Goal: Information Seeking & Learning: Check status

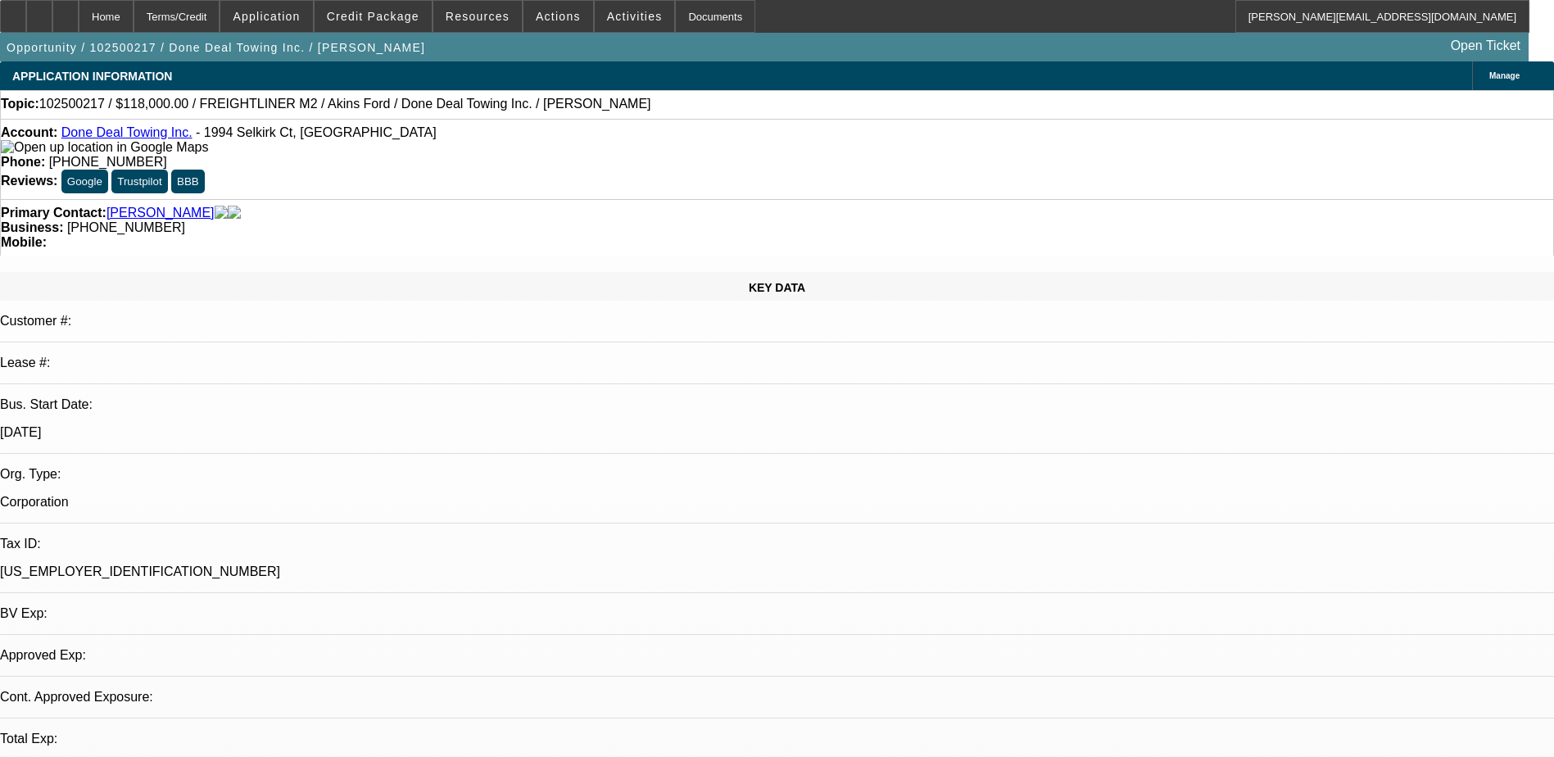
select select "0"
select select "2"
select select "0"
select select "6"
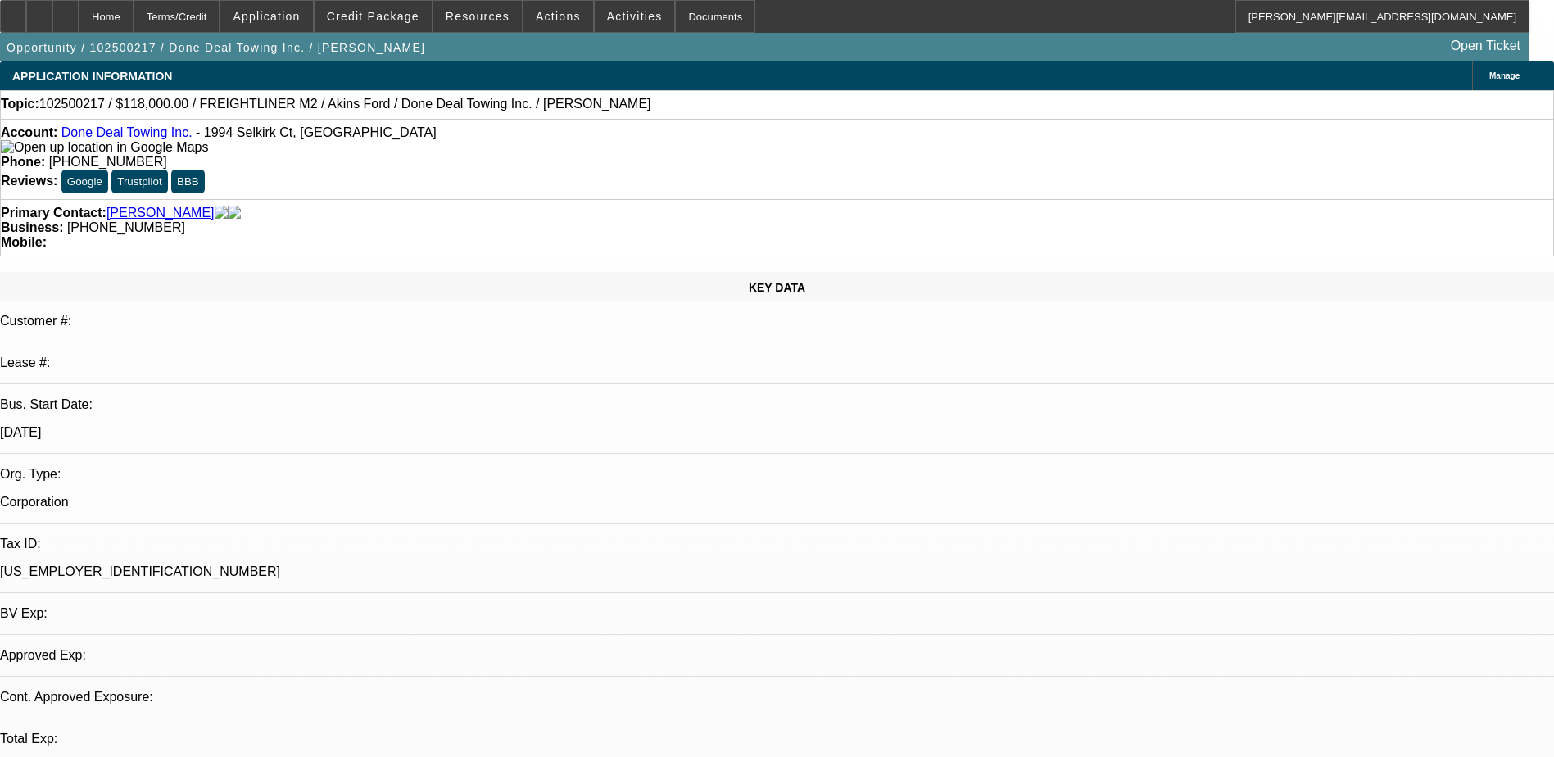
select select "0"
select select "2"
select select "0"
select select "6"
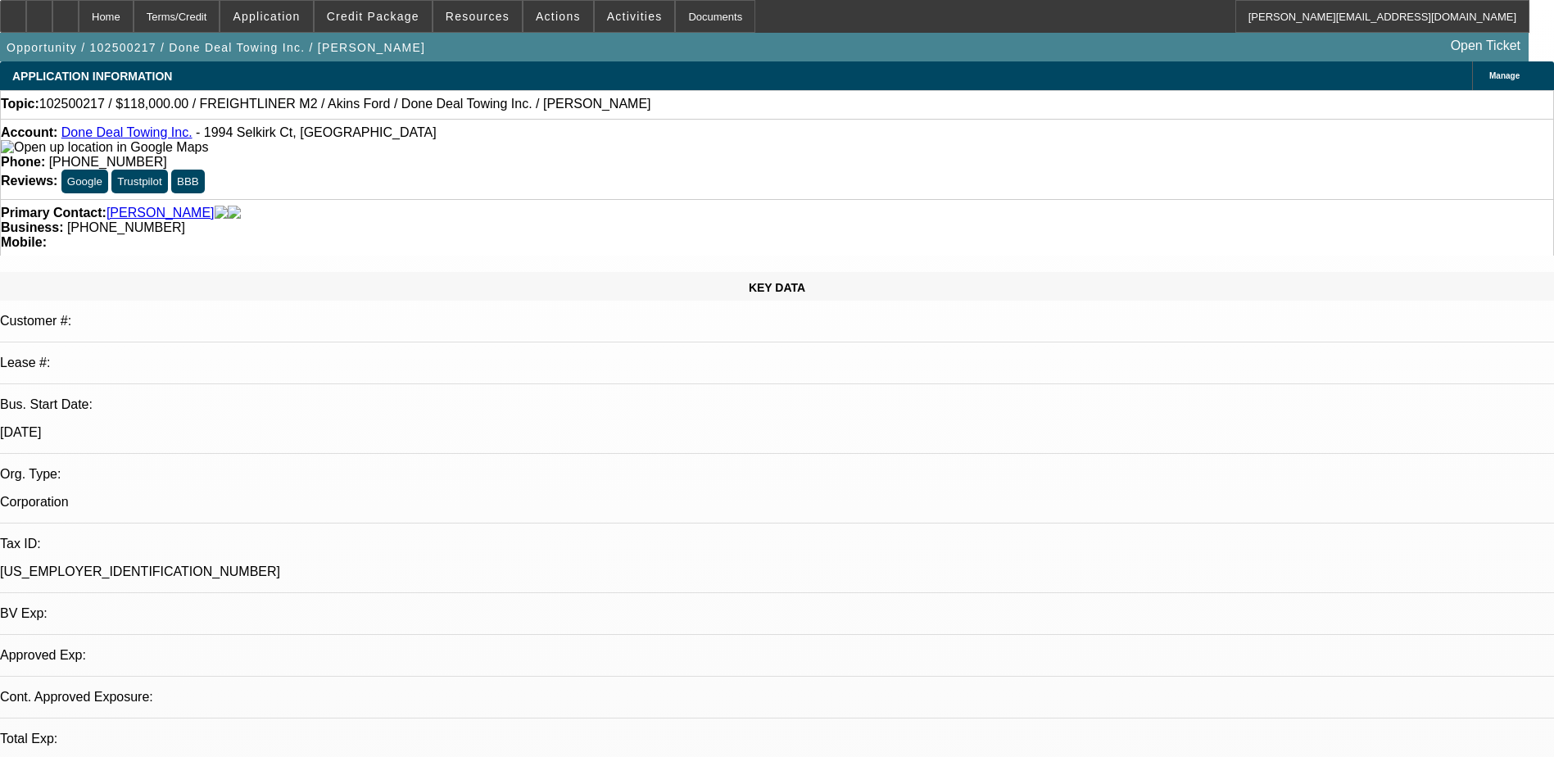
select select "0"
select select "2"
select select "0"
select select "6"
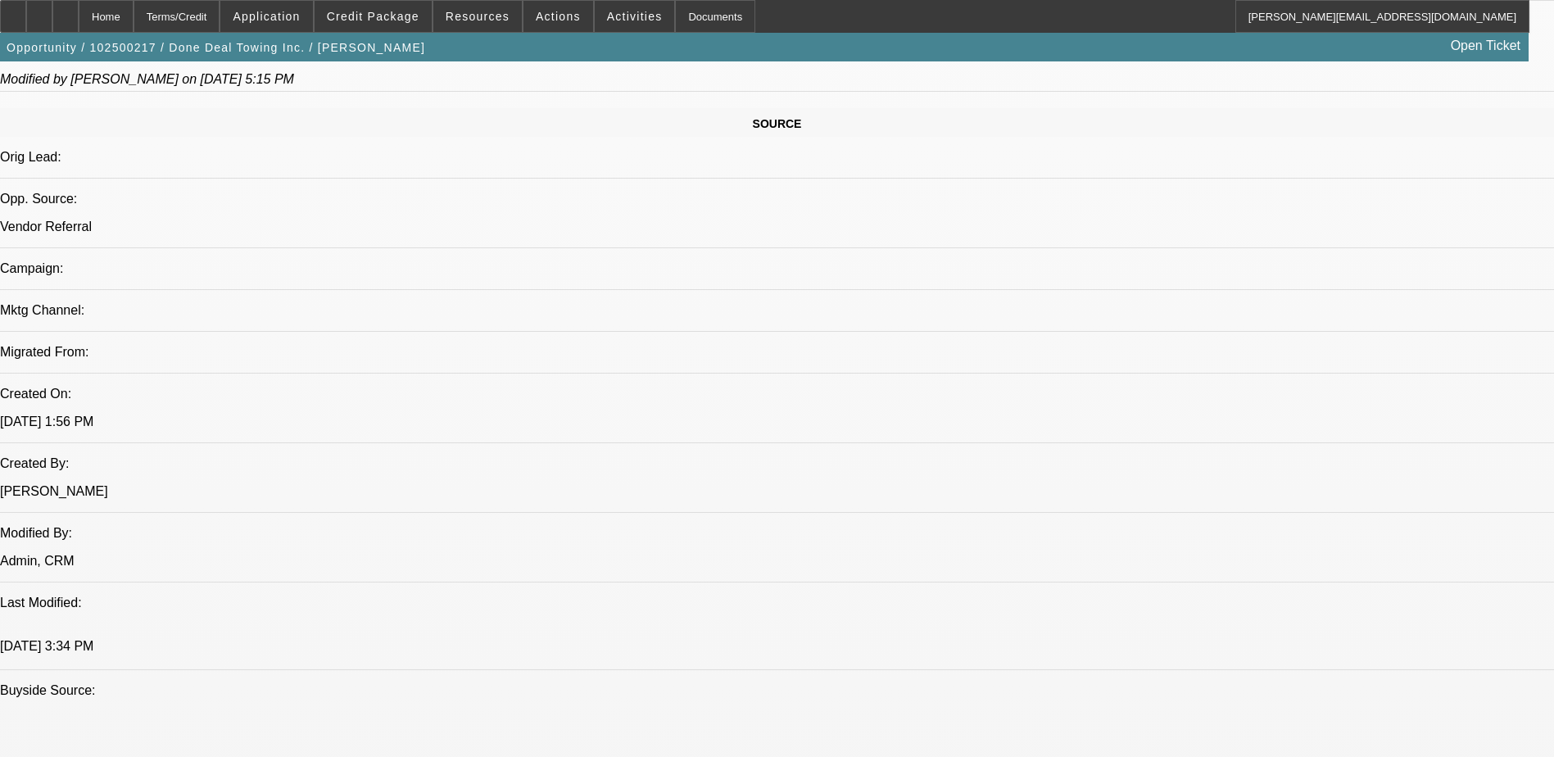
scroll to position [901, 0]
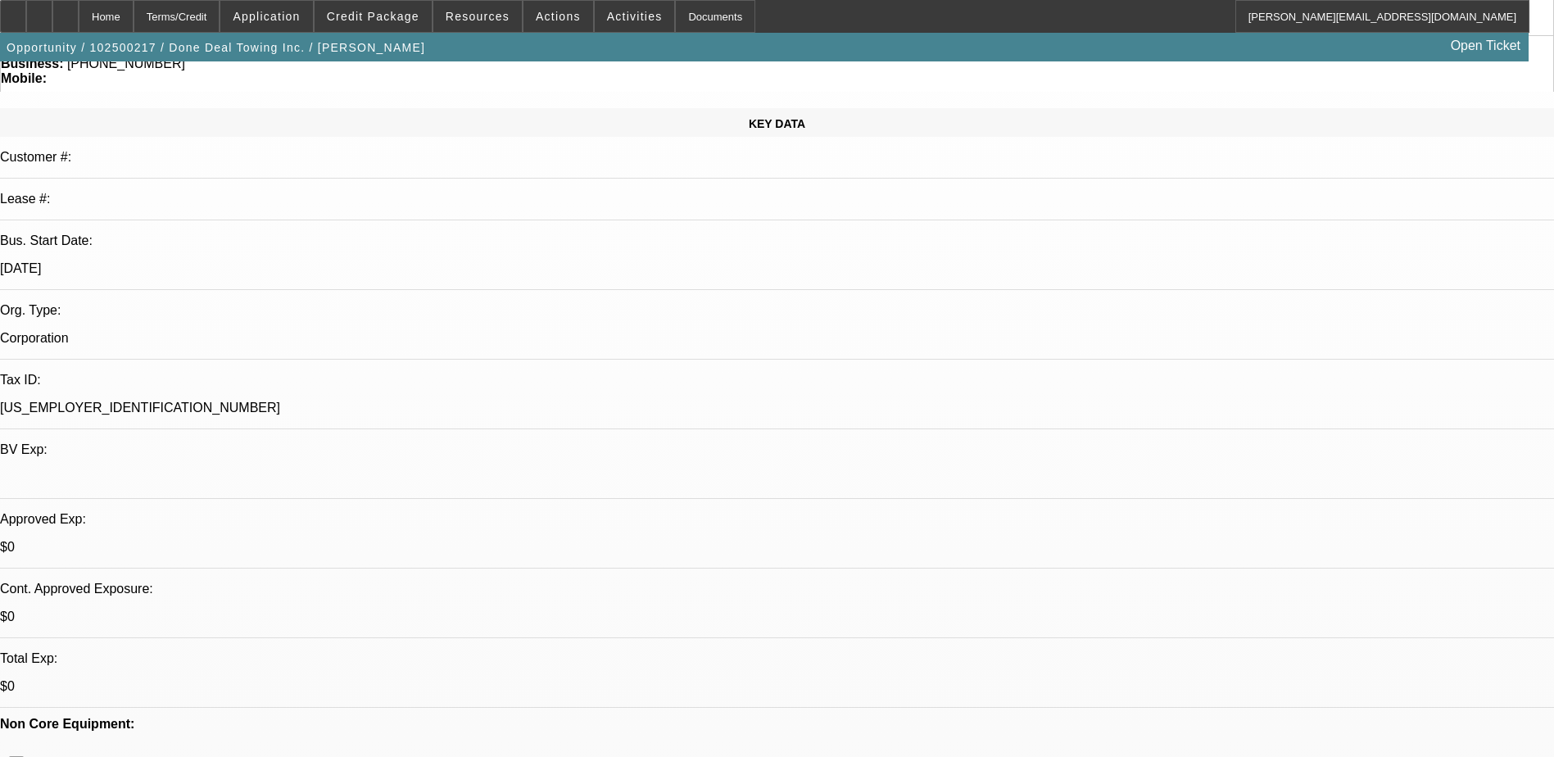
scroll to position [0, 0]
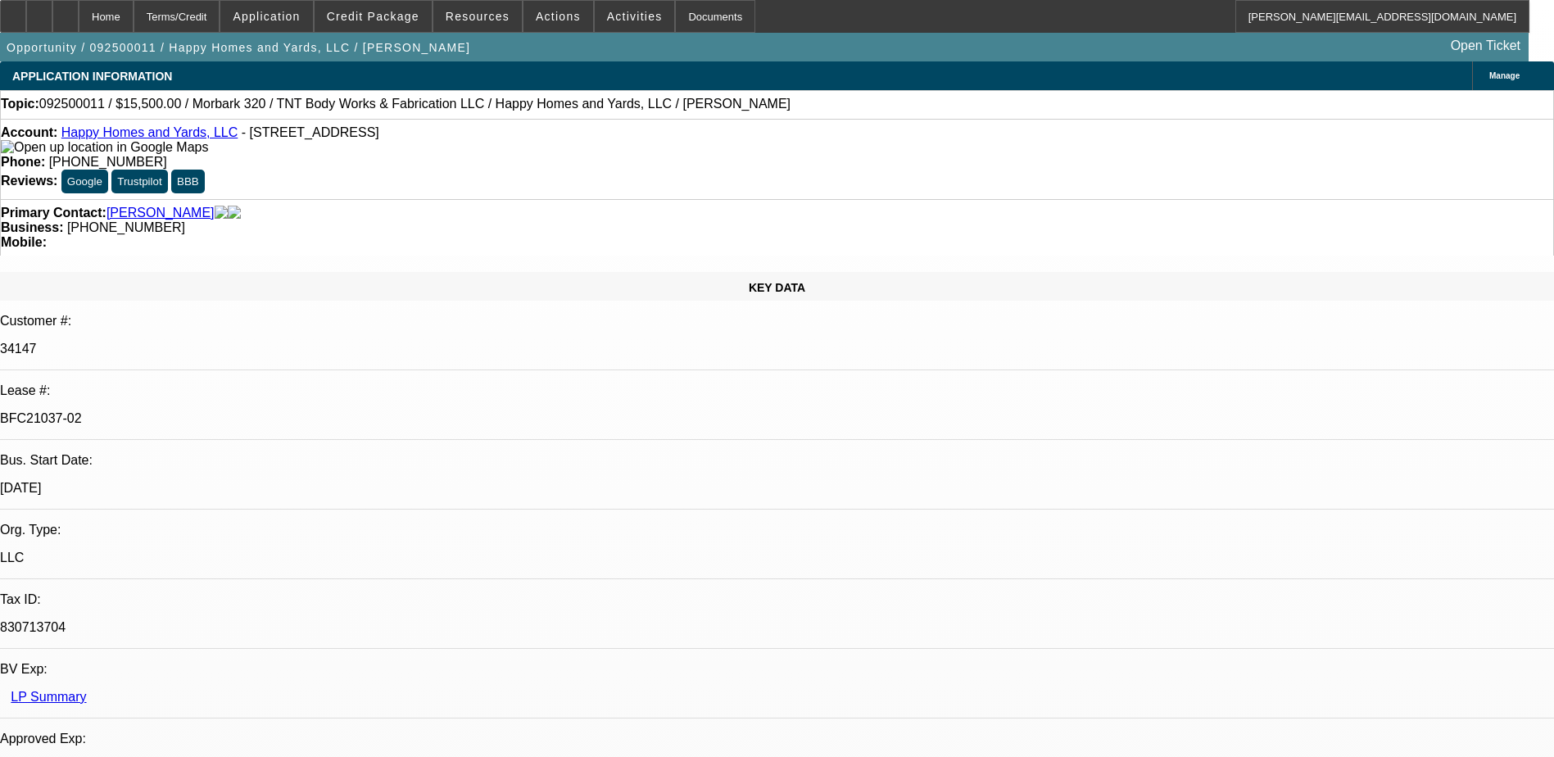
select select "0"
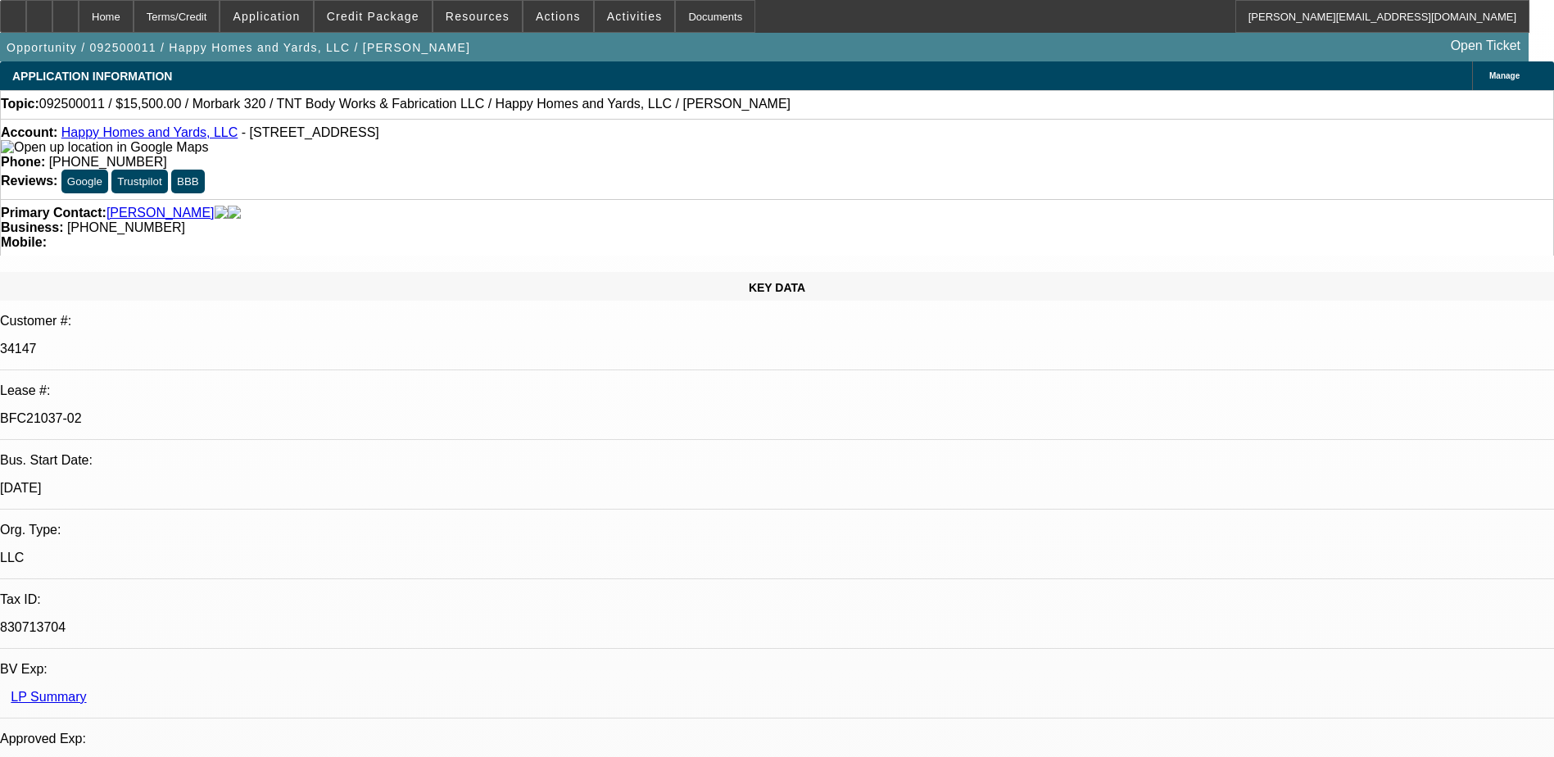
select select "0"
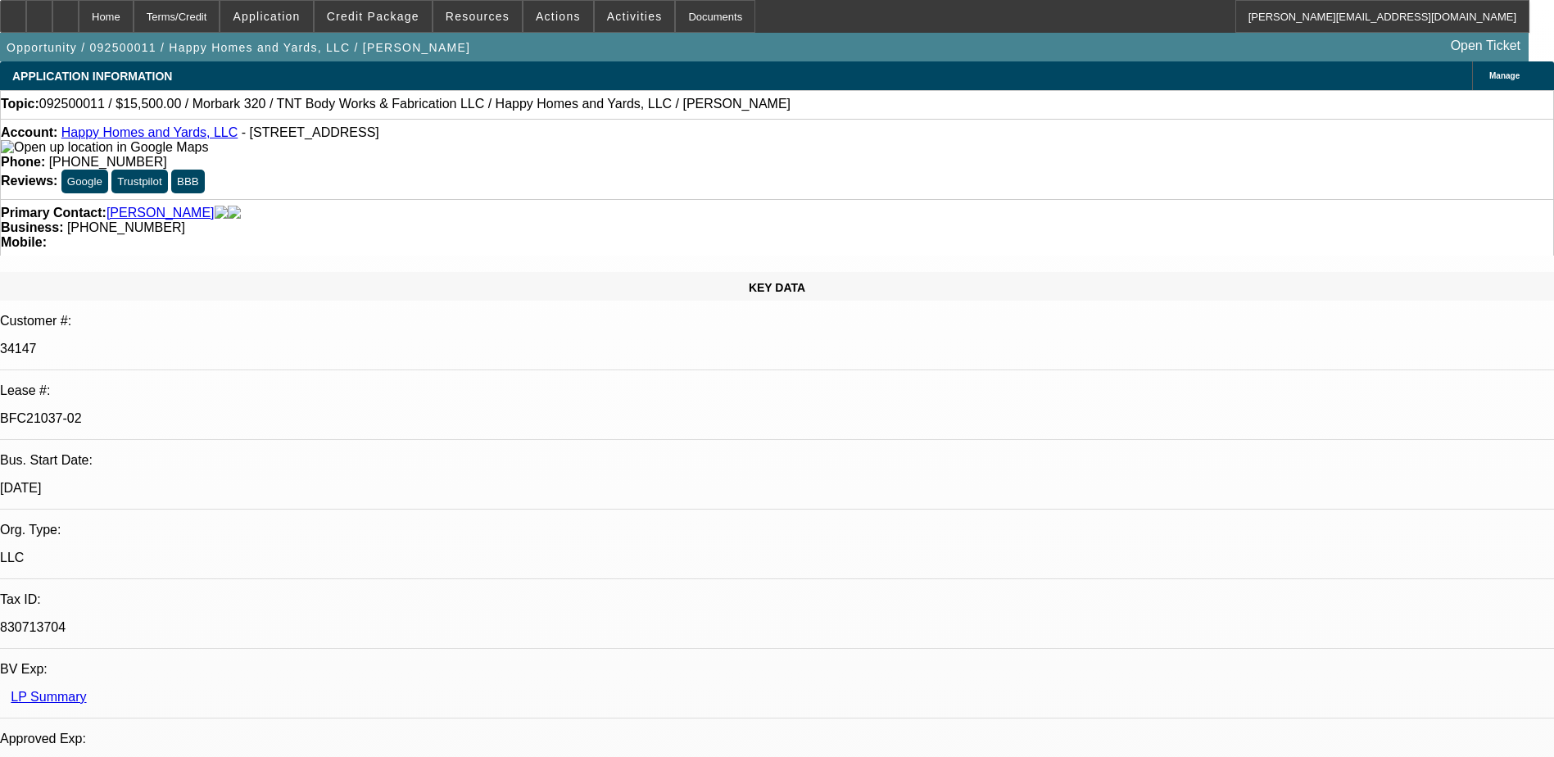
select select "0"
select select "1"
select select "3"
select select "6"
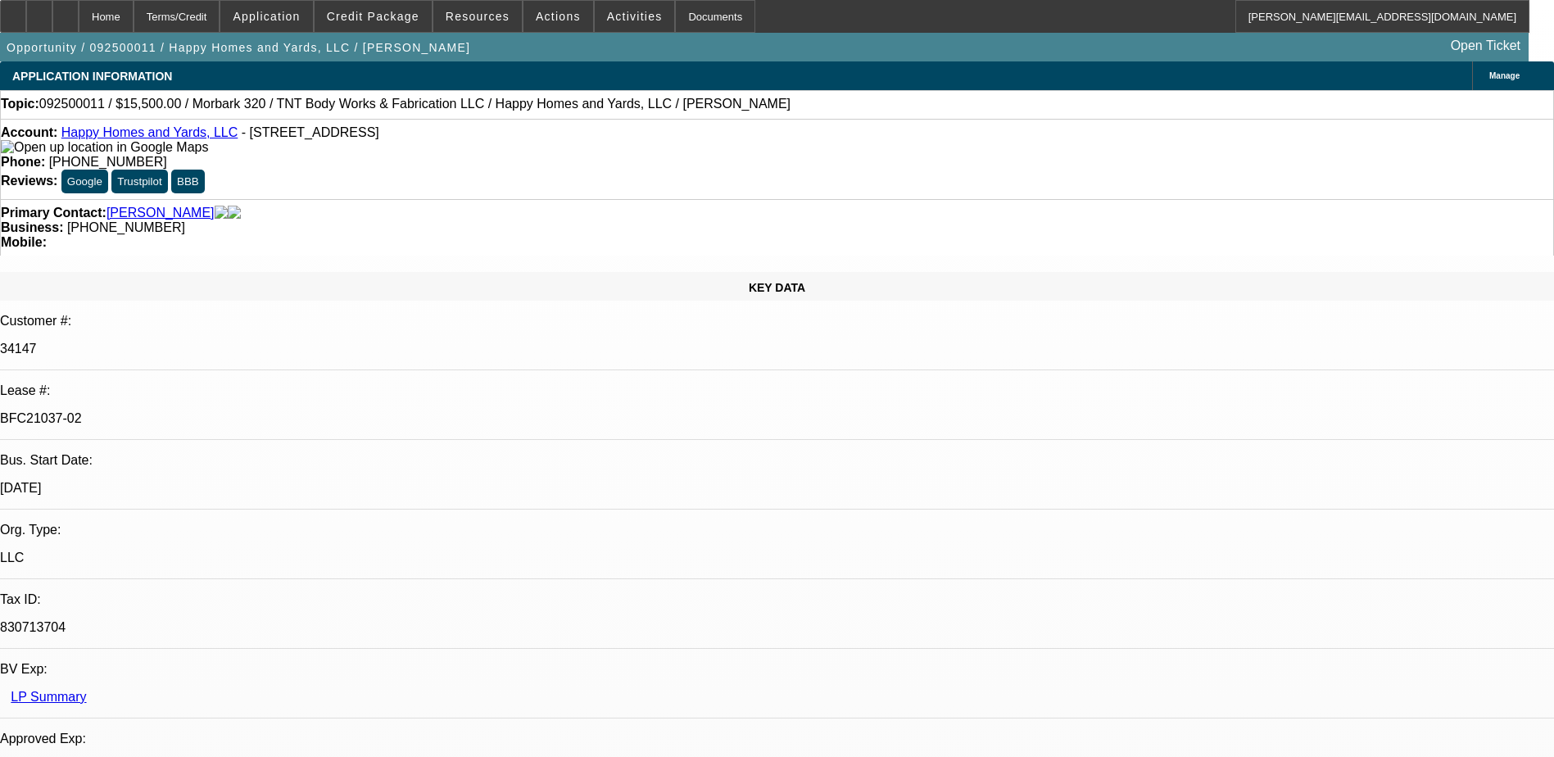
select select "1"
select select "3"
select select "6"
select select "1"
select select "3"
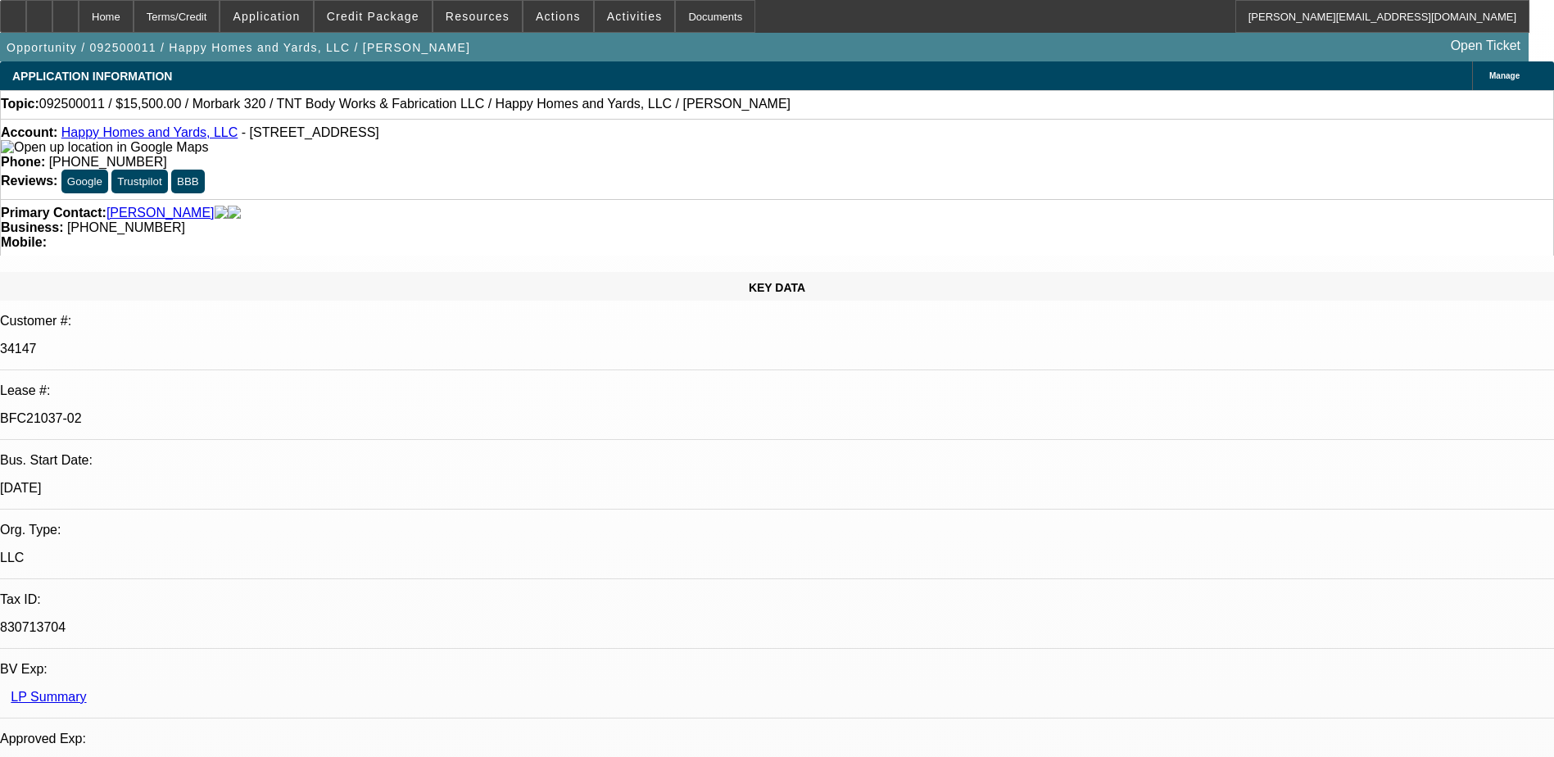
select select "6"
select select "1"
select select "6"
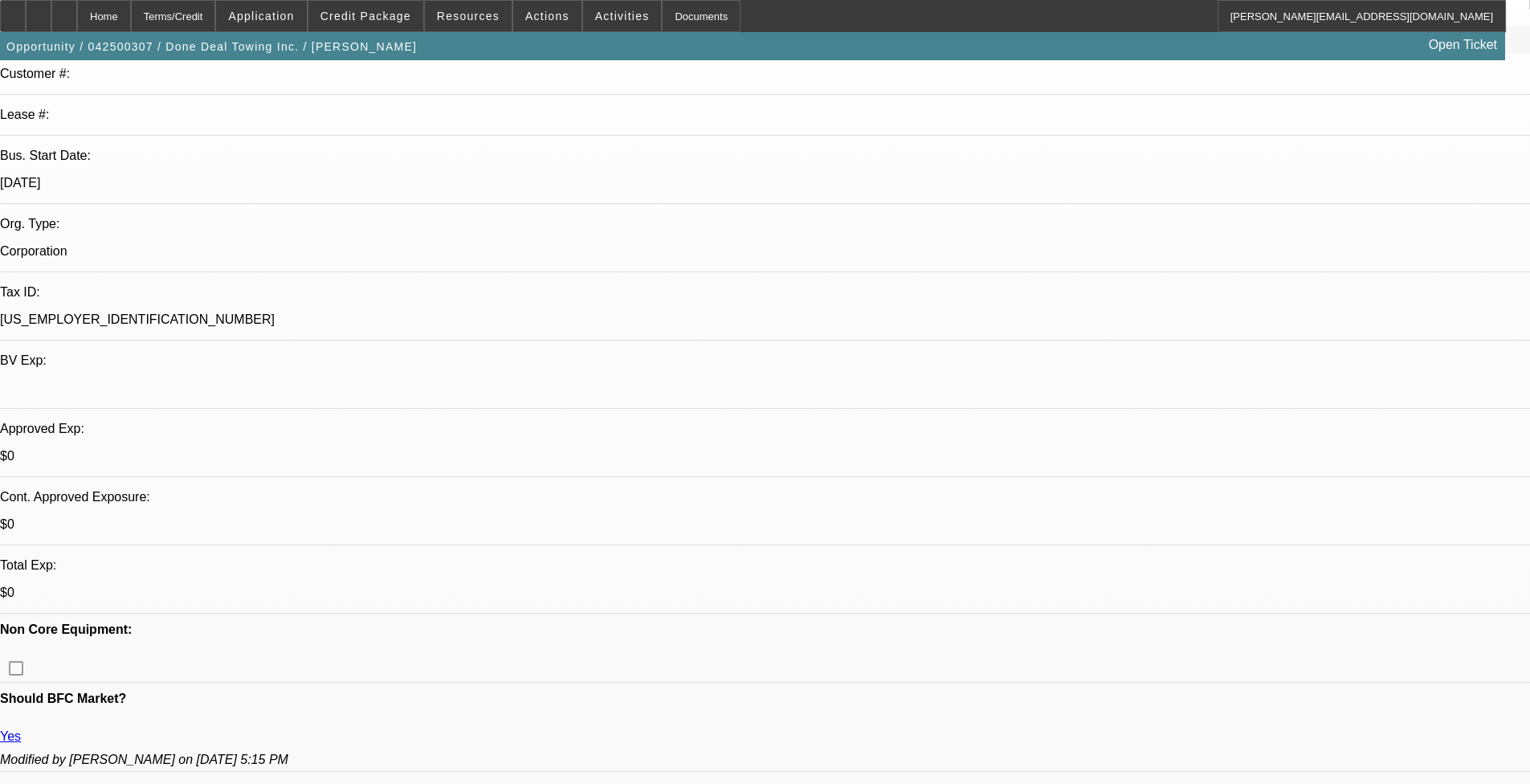
select select "0"
select select "2"
select select "0"
select select "2"
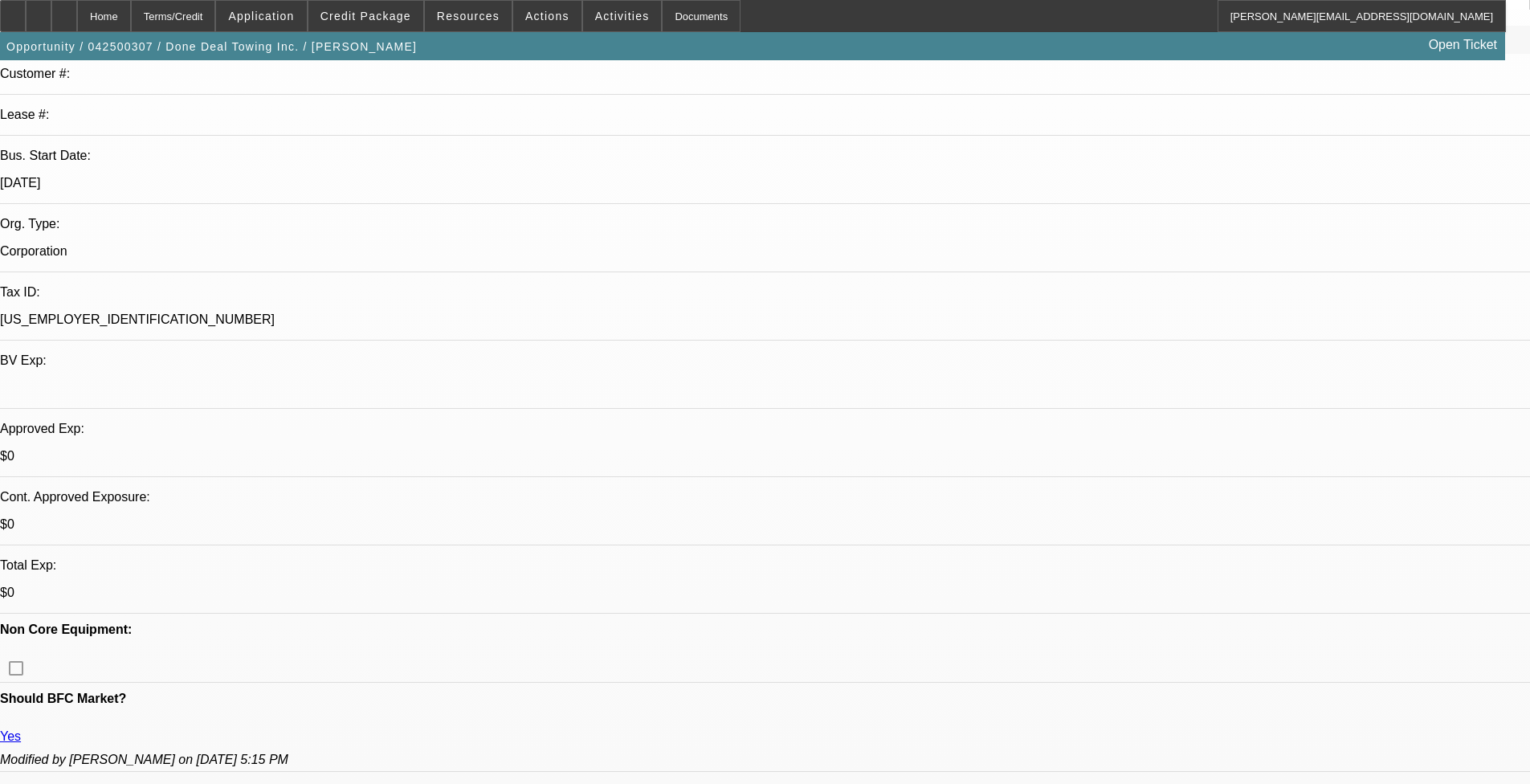
select select "0"
select select "2"
select select "0"
select select "0.15"
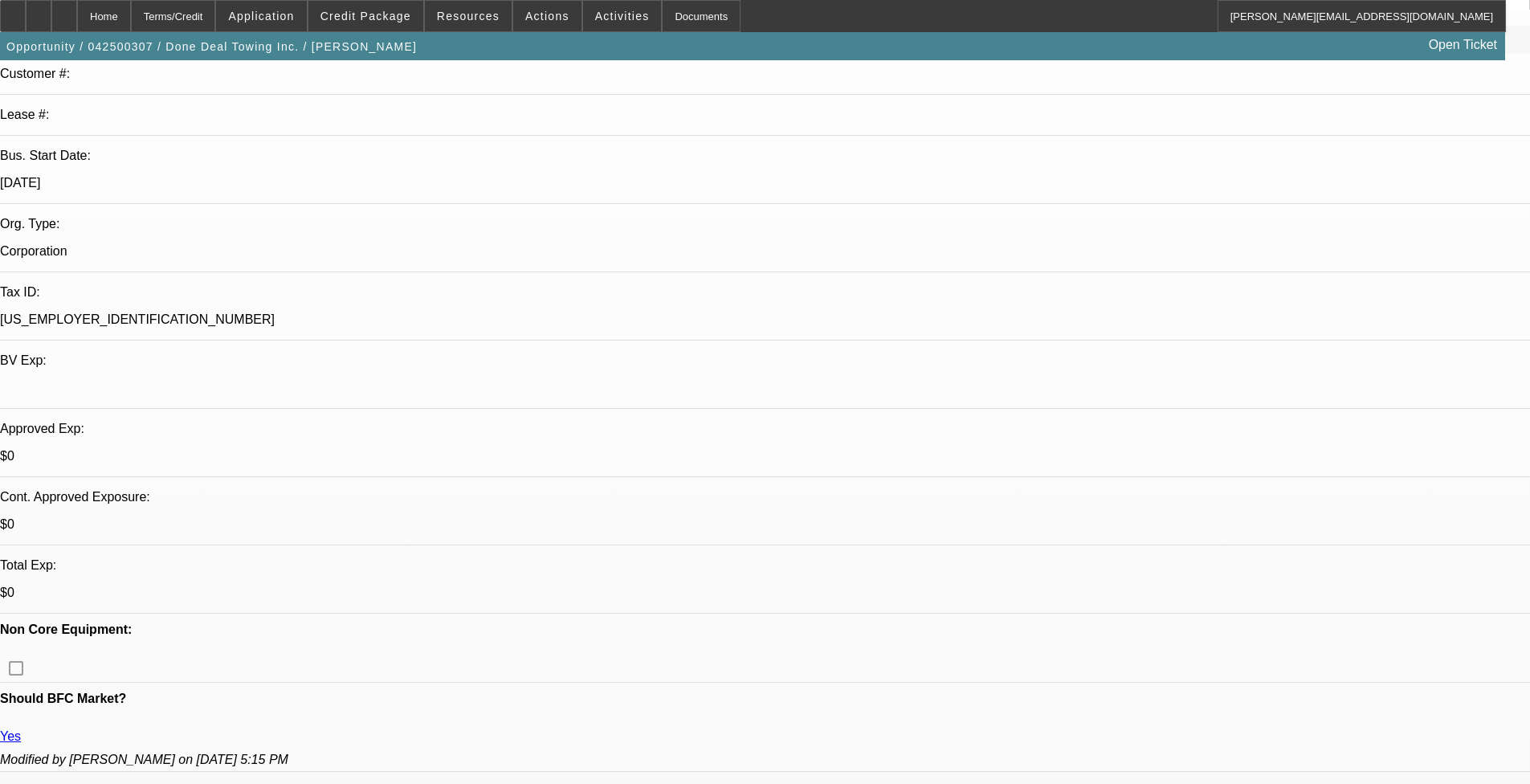
select select "2"
select select "0"
select select "1"
select select "2"
select select "6"
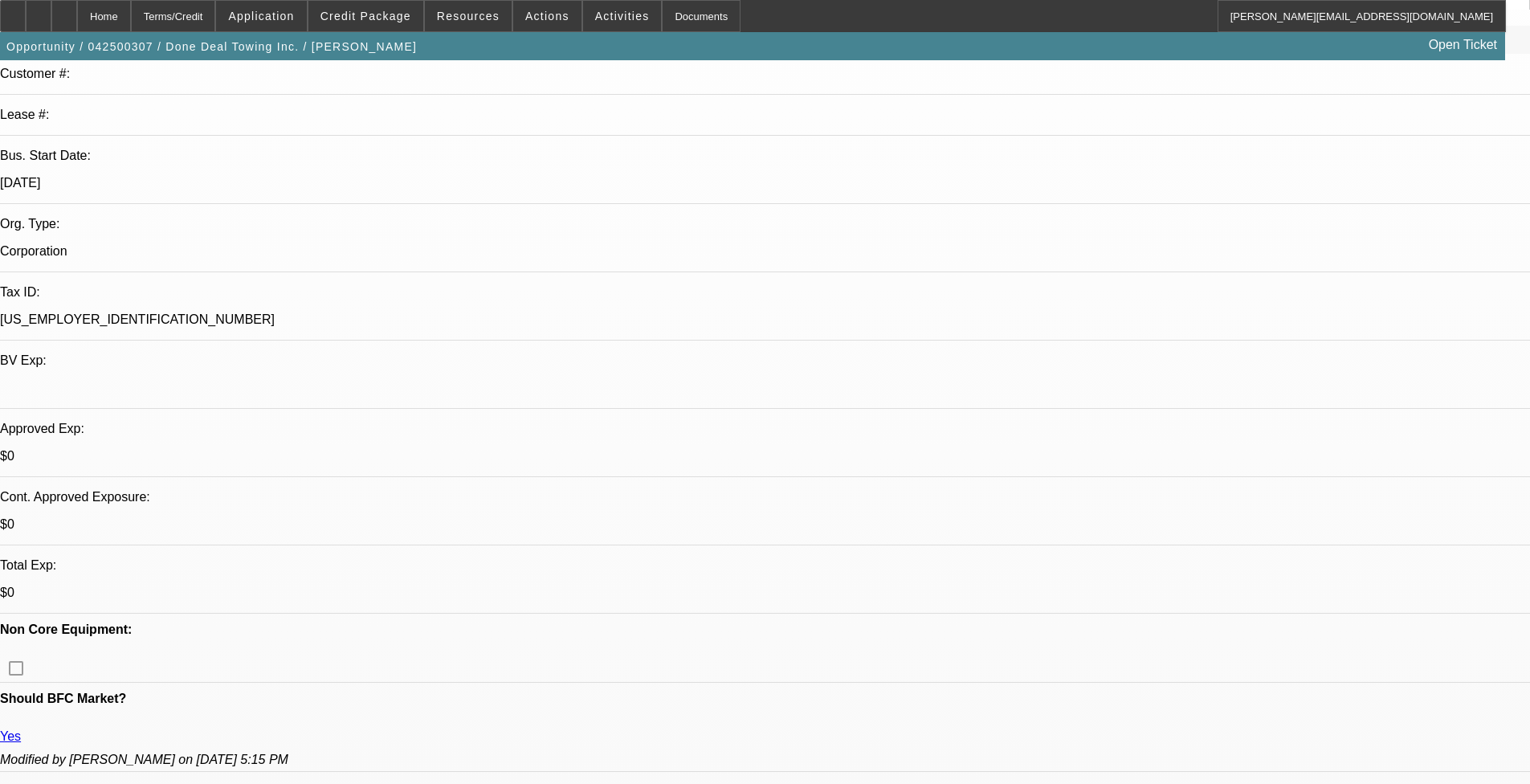
select select "1"
select select "2"
select select "6"
select select "1"
select select "2"
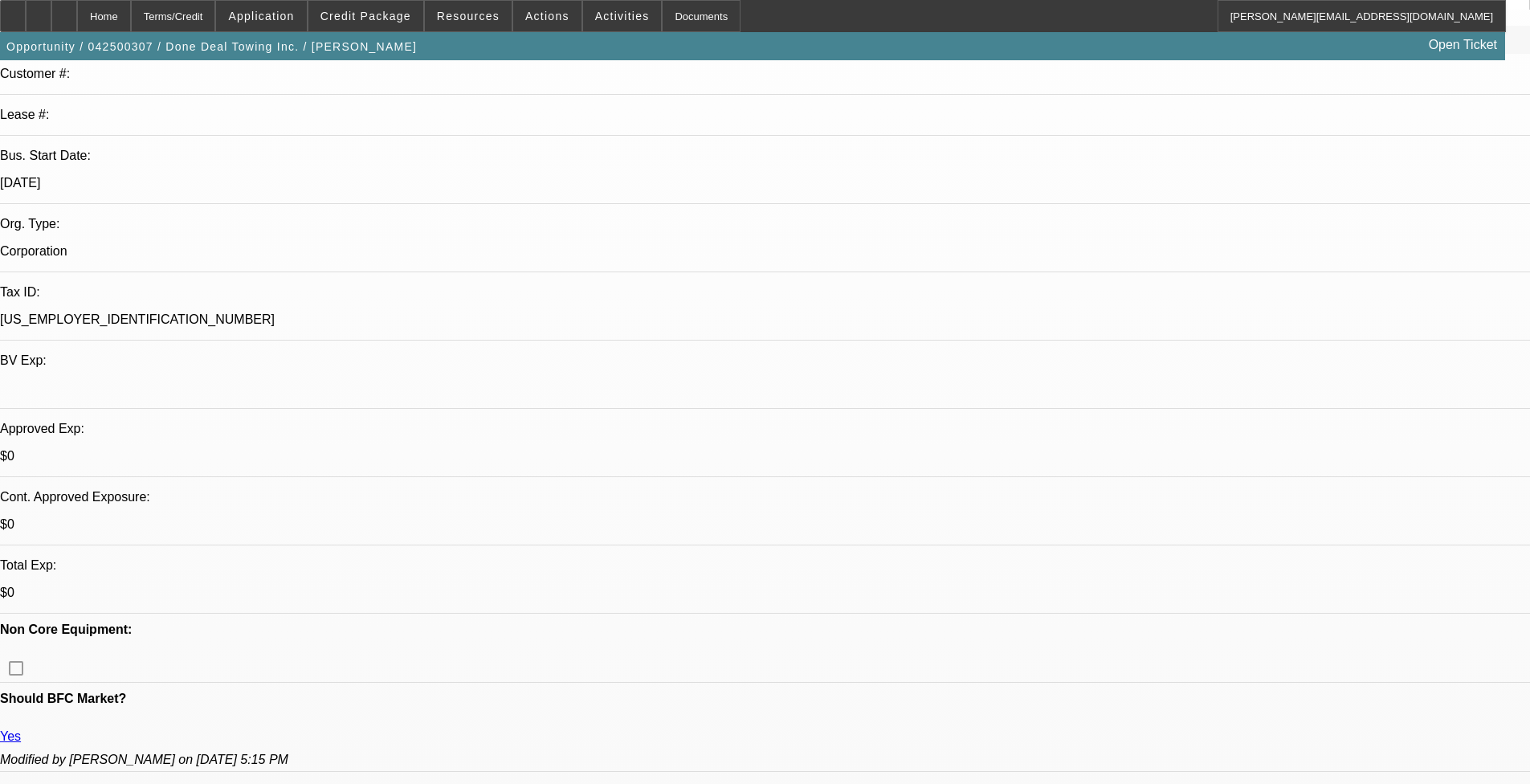
select select "6"
select select "1"
select select "2"
select select "6"
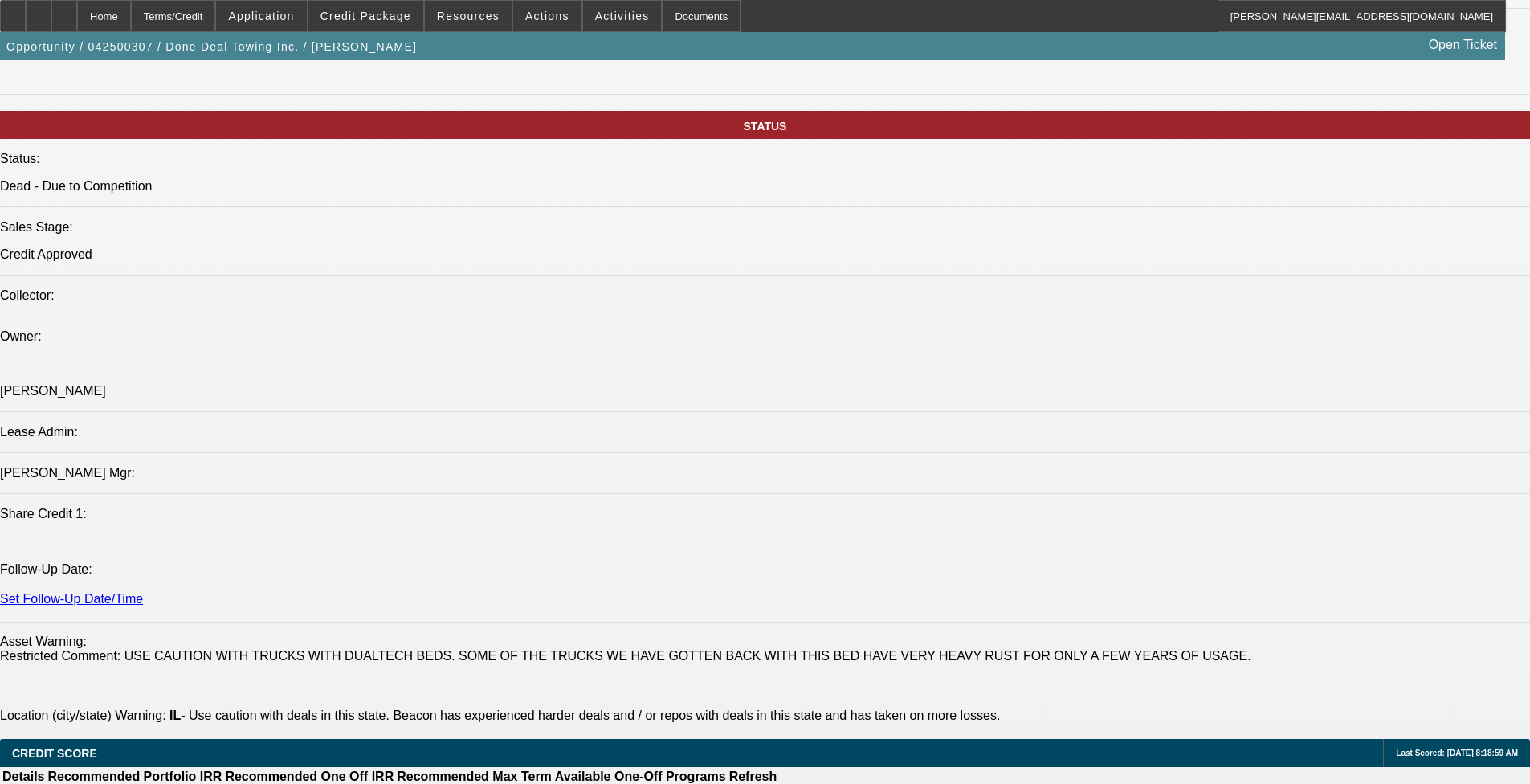
scroll to position [1767, 0]
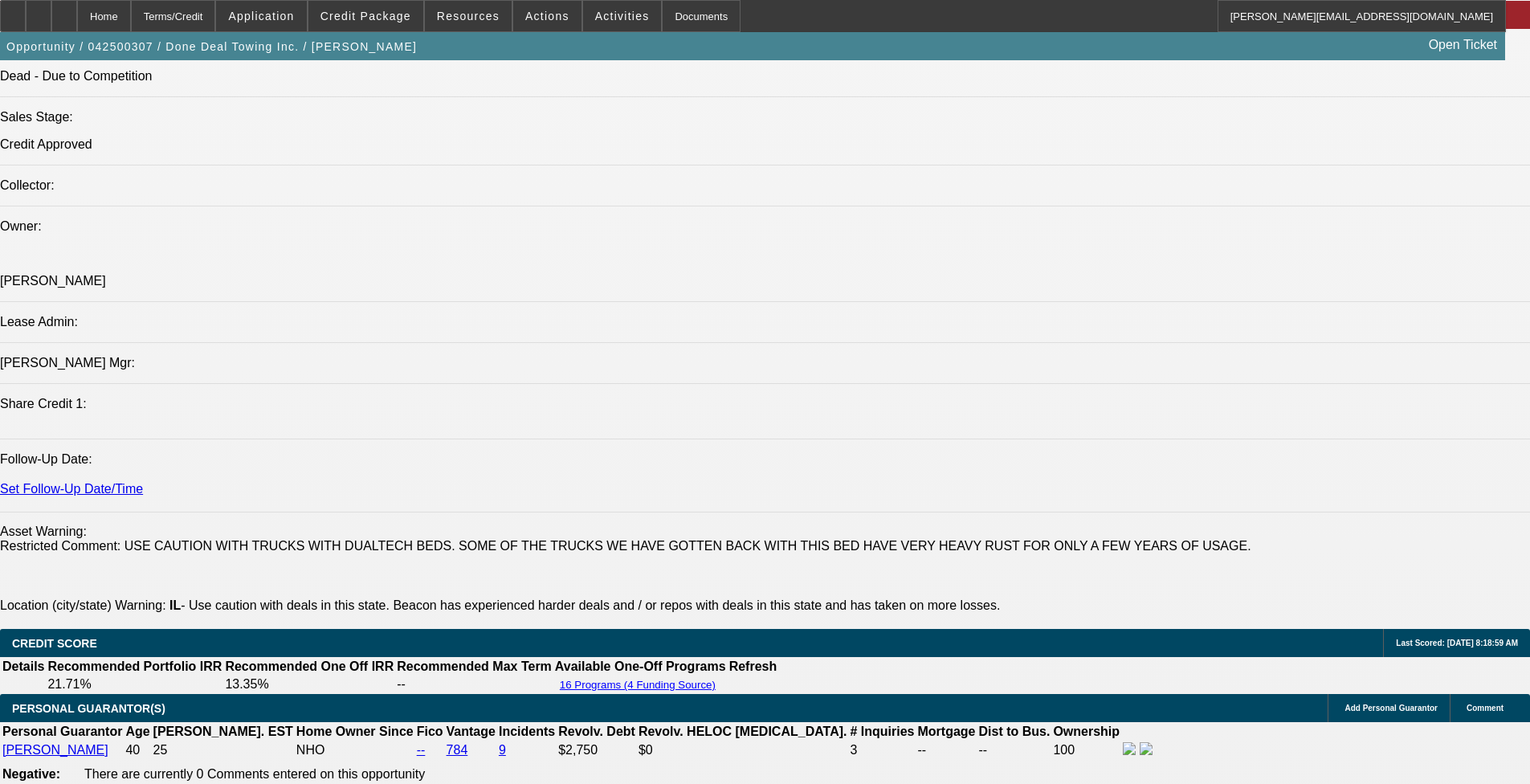
drag, startPoint x: 1104, startPoint y: 198, endPoint x: 1104, endPoint y: 186, distance: 12.0
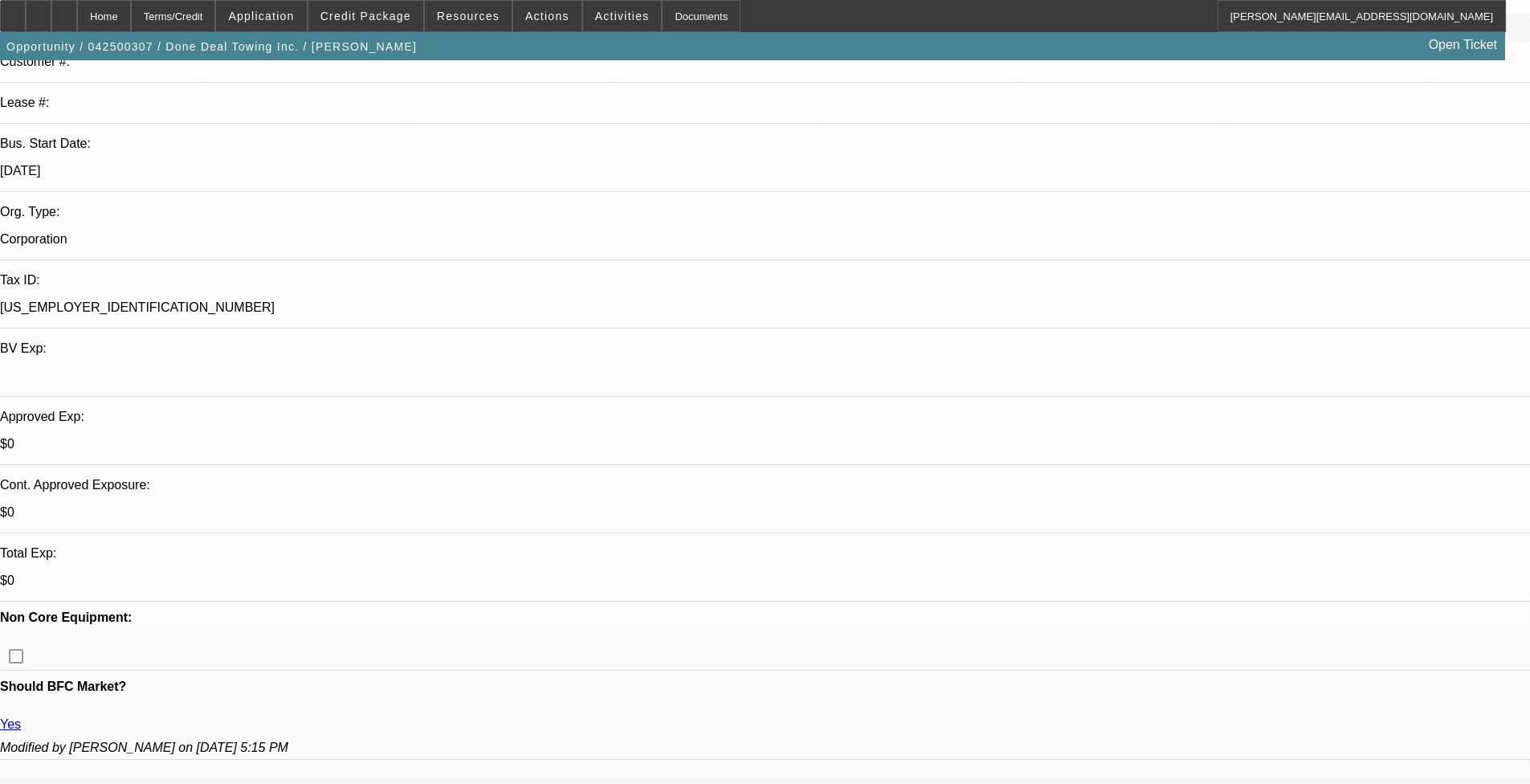
scroll to position [0, 0]
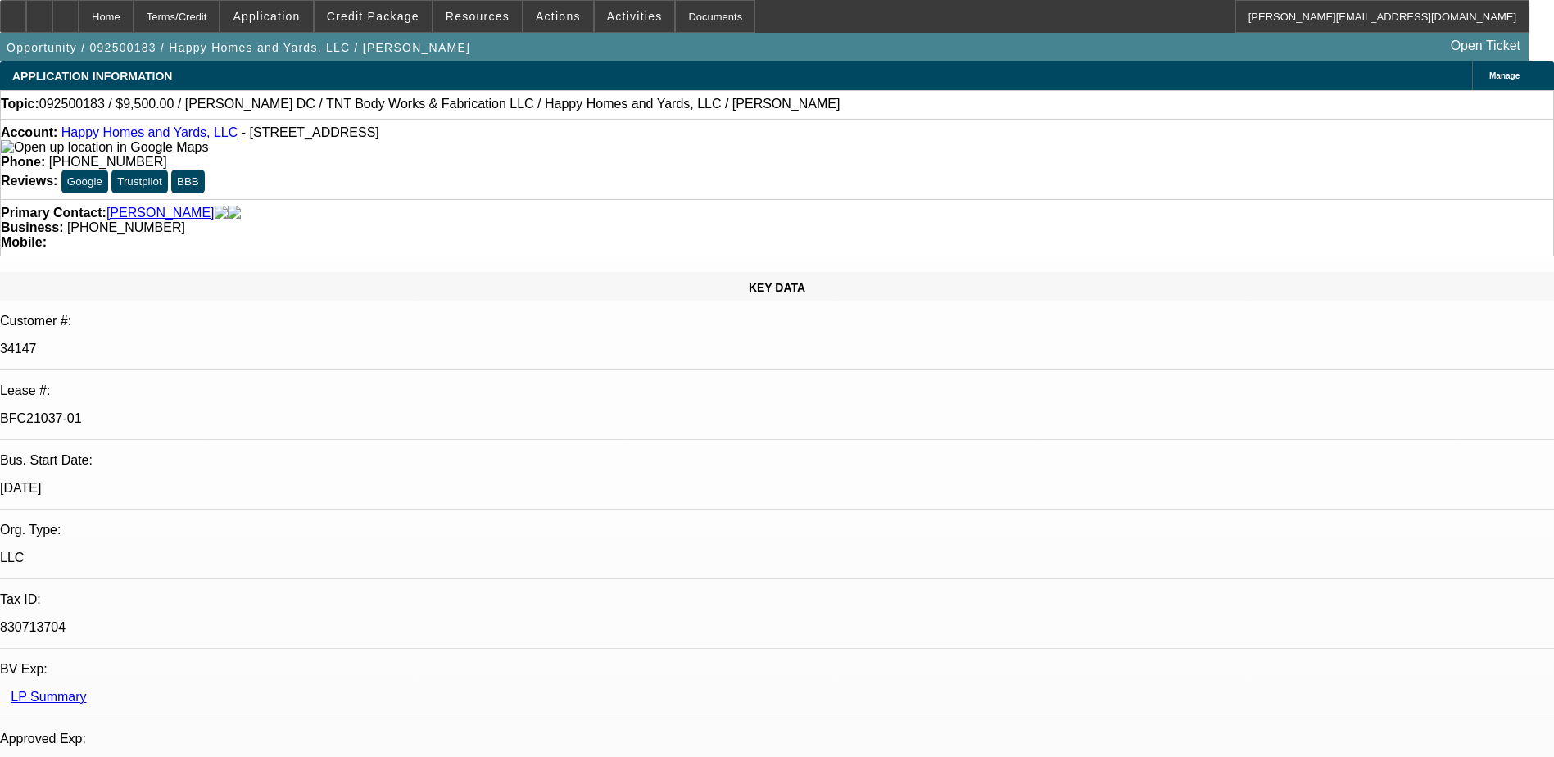
select select "0"
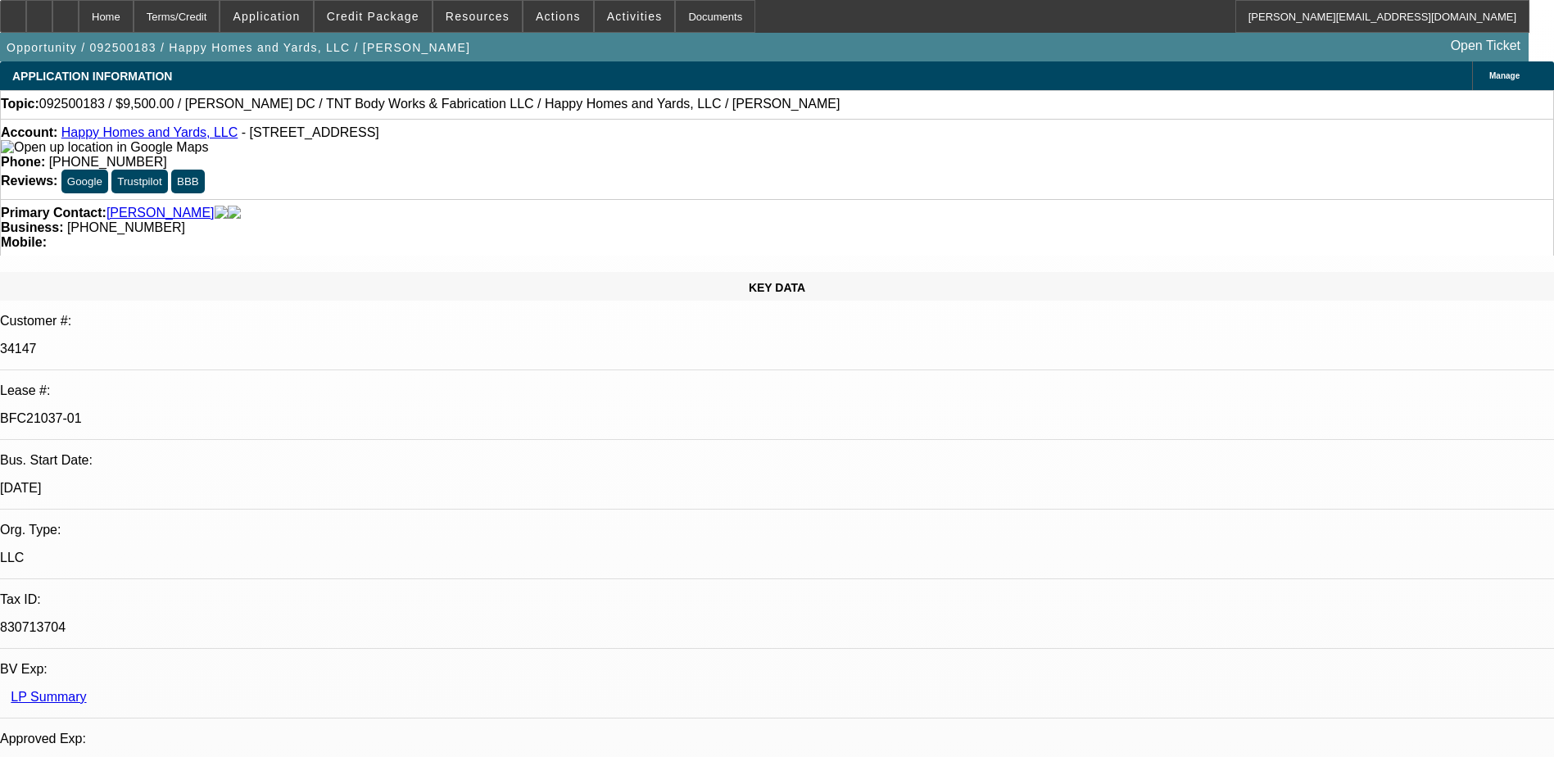
select select "0"
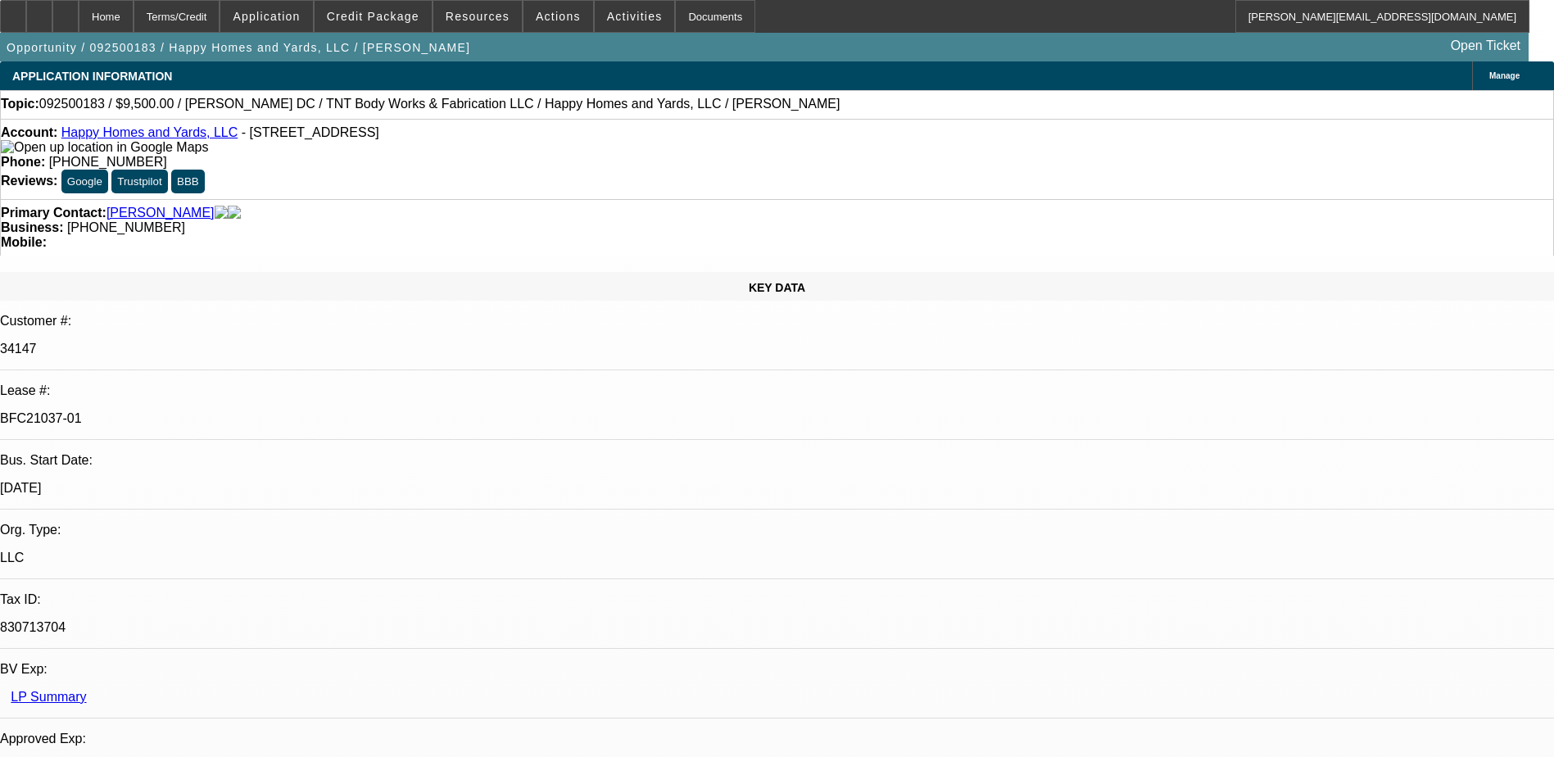
select select "0"
select select "1"
select select "6"
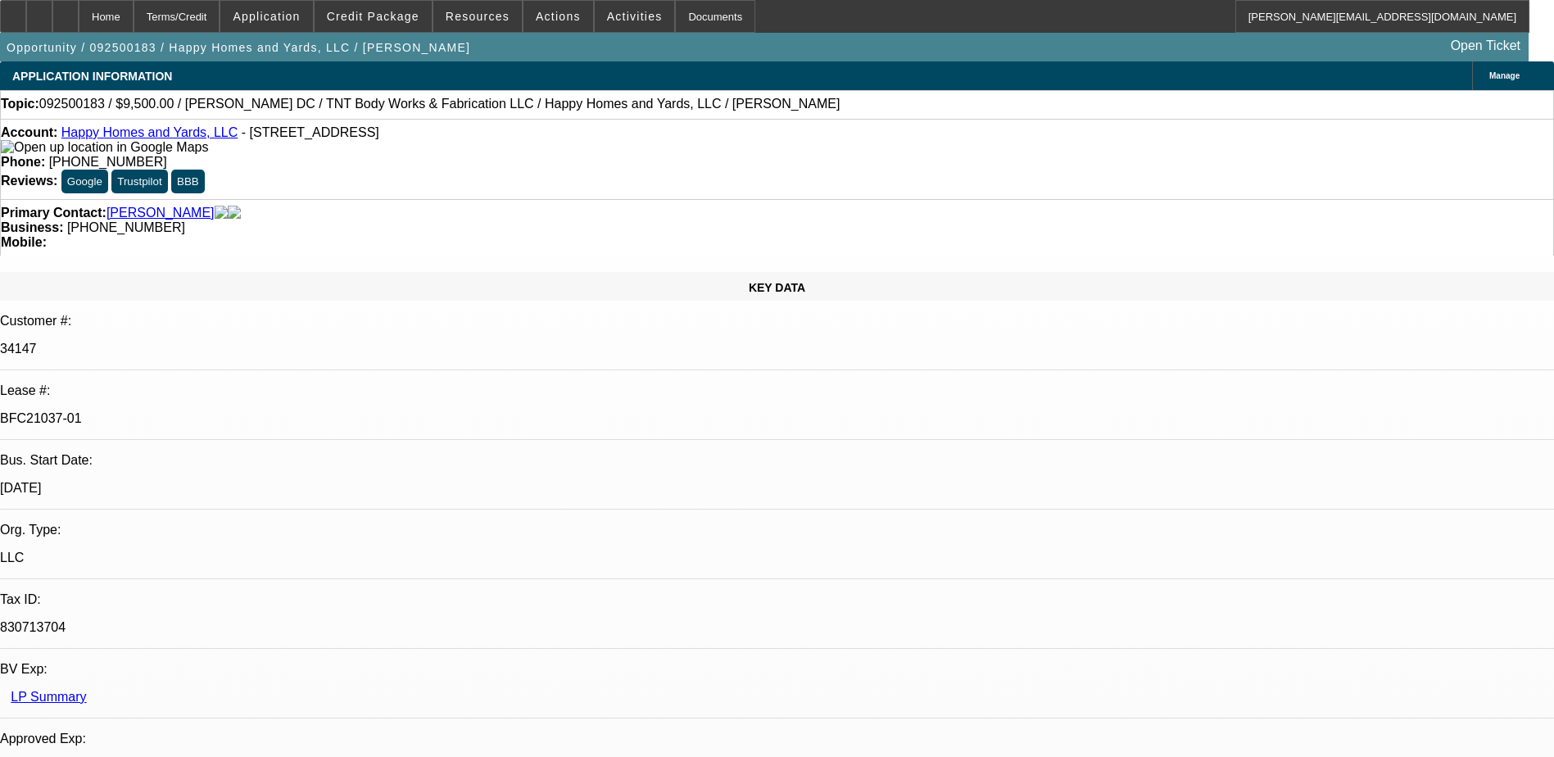
select select "1"
select select "6"
select select "1"
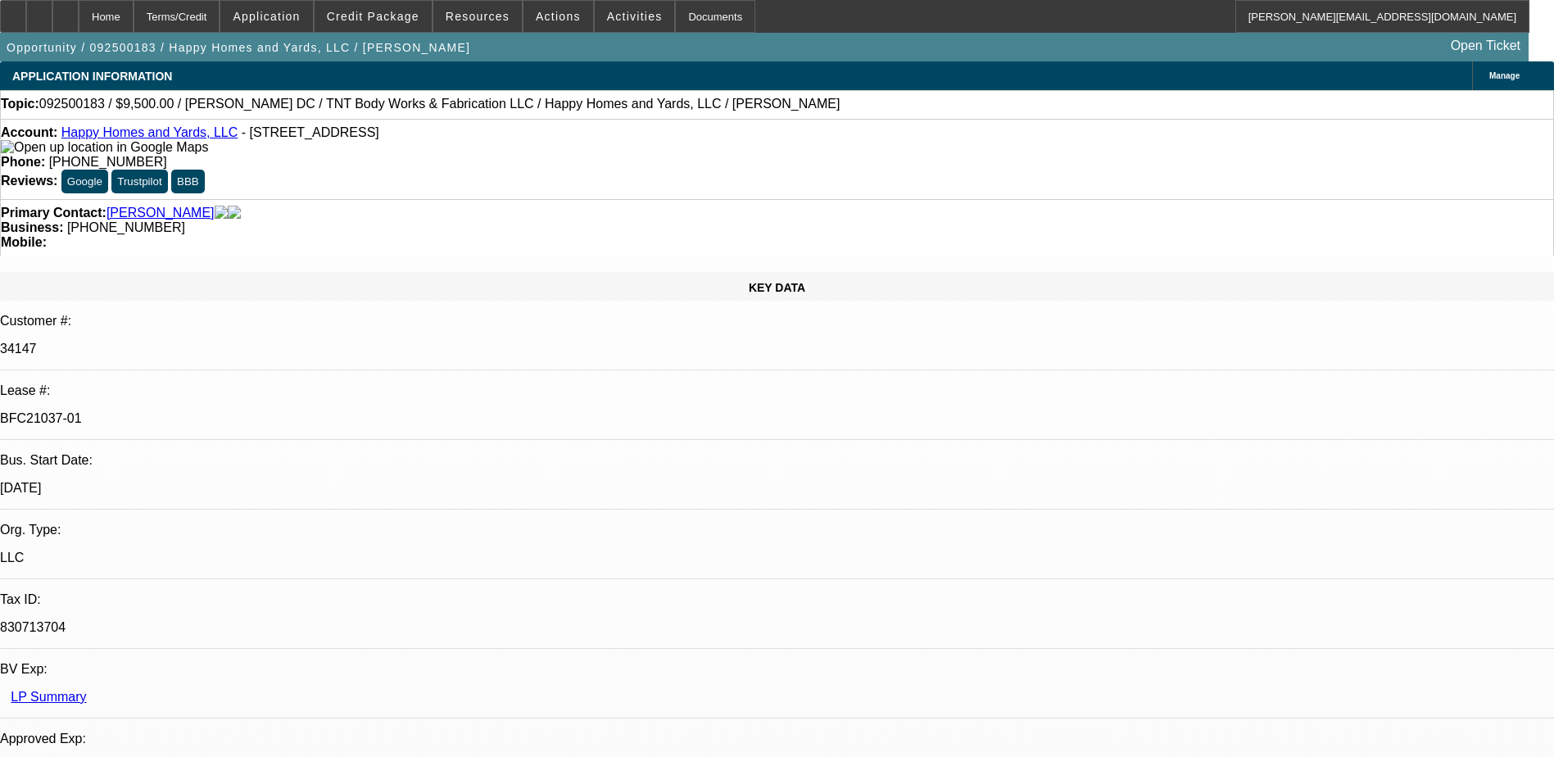
select select "6"
select select "1"
select select "6"
